Goal: Communication & Community: Answer question/provide support

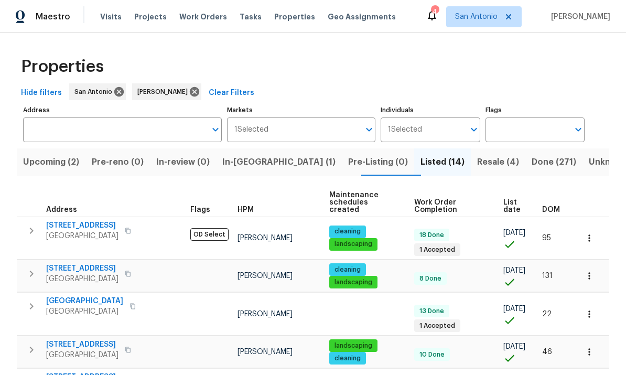
click at [508, 201] on span "List date" at bounding box center [513, 206] width 21 height 15
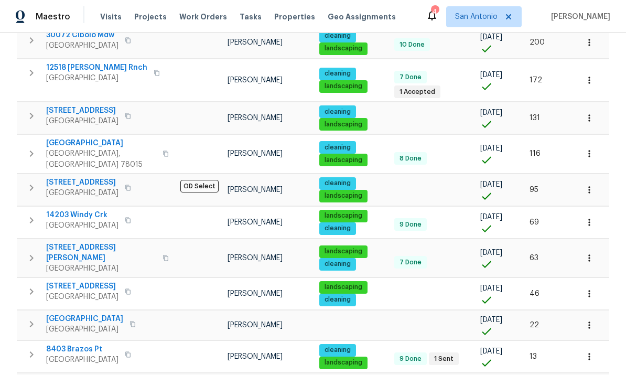
scroll to position [299, 0]
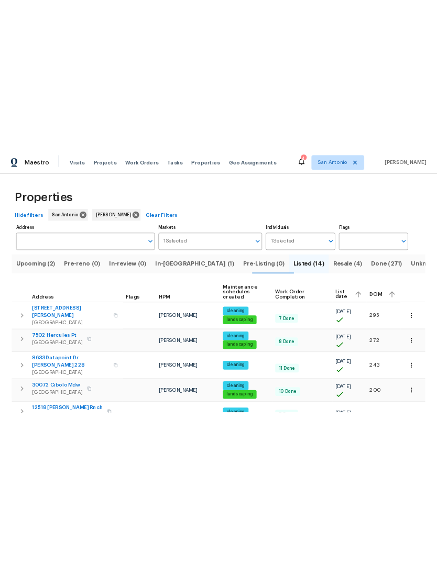
scroll to position [0, 0]
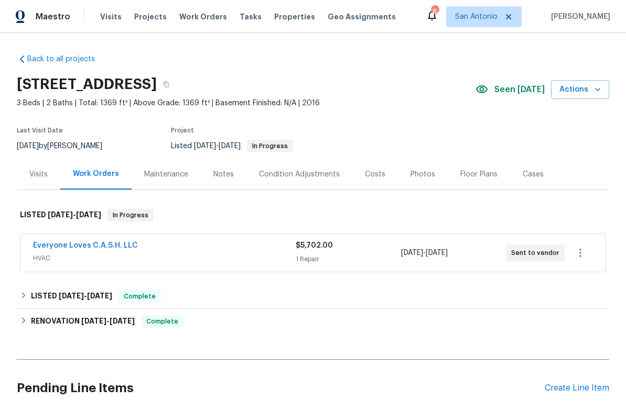
click at [96, 246] on link "Everyone Loves C.A.S.H. LLC" at bounding box center [85, 245] width 105 height 7
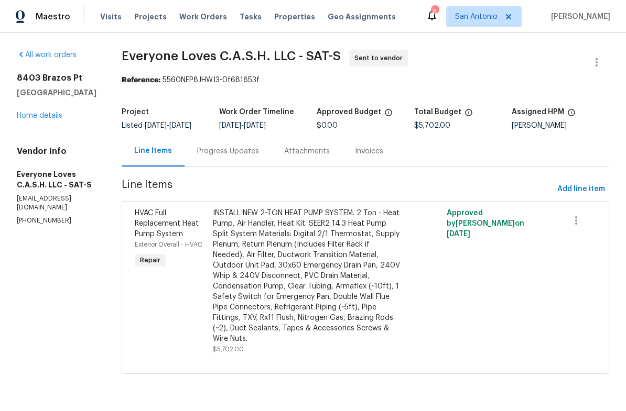
click at [252, 155] on div "Progress Updates" at bounding box center [228, 151] width 62 height 10
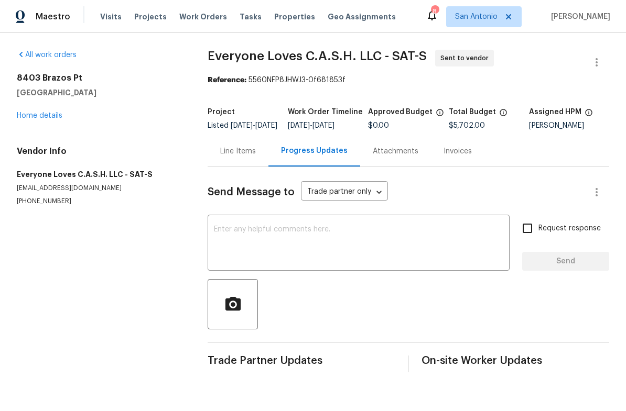
click at [44, 117] on link "Home details" at bounding box center [40, 115] width 46 height 7
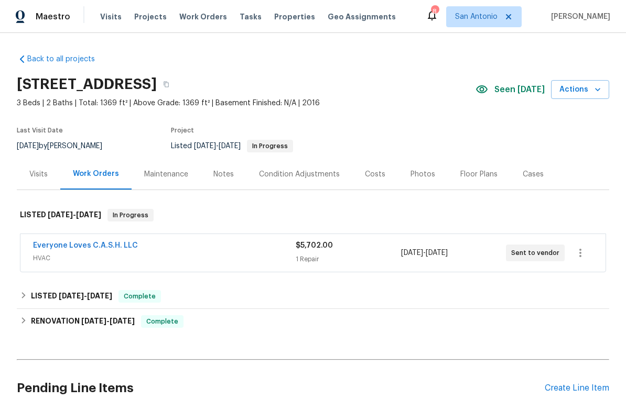
click at [95, 244] on link "Everyone Loves C.A.S.H. LLC" at bounding box center [85, 245] width 105 height 7
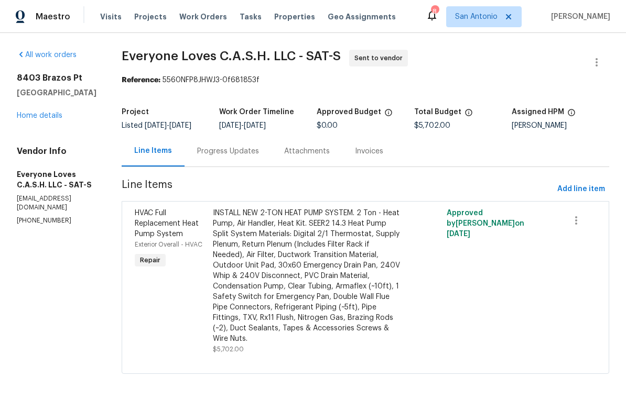
click at [256, 165] on div "Progress Updates" at bounding box center [227, 151] width 87 height 31
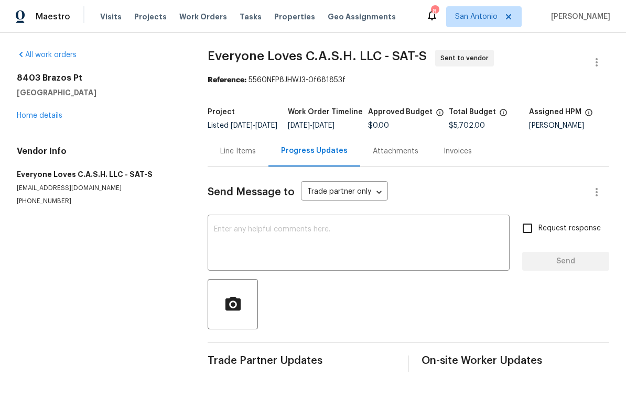
click at [268, 249] on textarea at bounding box center [358, 244] width 289 height 37
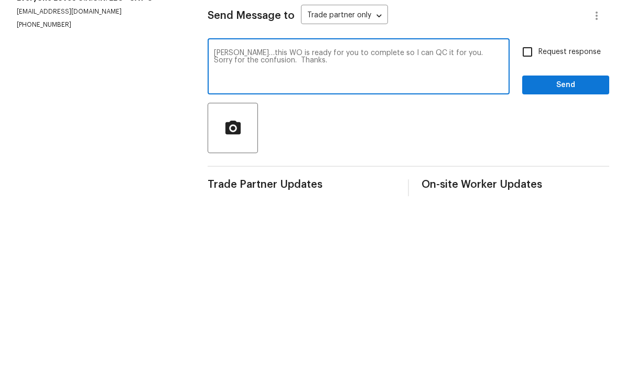
type textarea "[PERSON_NAME]…this WO is ready for you to complete so I can QC it for you. Sorr…"
click at [525, 218] on input "Request response" at bounding box center [527, 229] width 22 height 22
checkbox input "true"
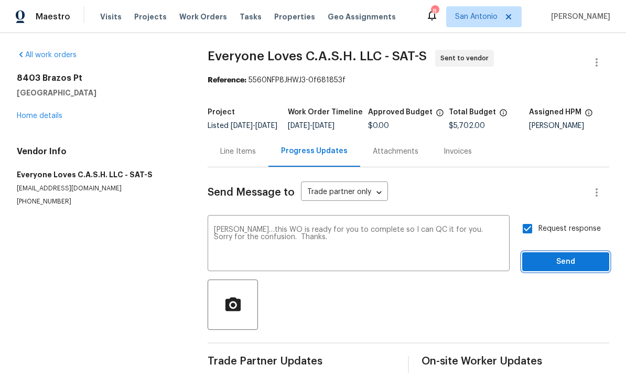
click at [556, 255] on span "Send" at bounding box center [565, 261] width 70 height 13
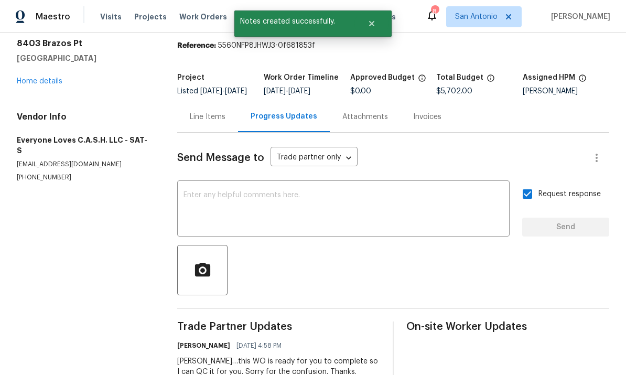
scroll to position [0, 0]
click at [39, 78] on link "Home details" at bounding box center [40, 81] width 46 height 7
